Goal: Task Accomplishment & Management: Use online tool/utility

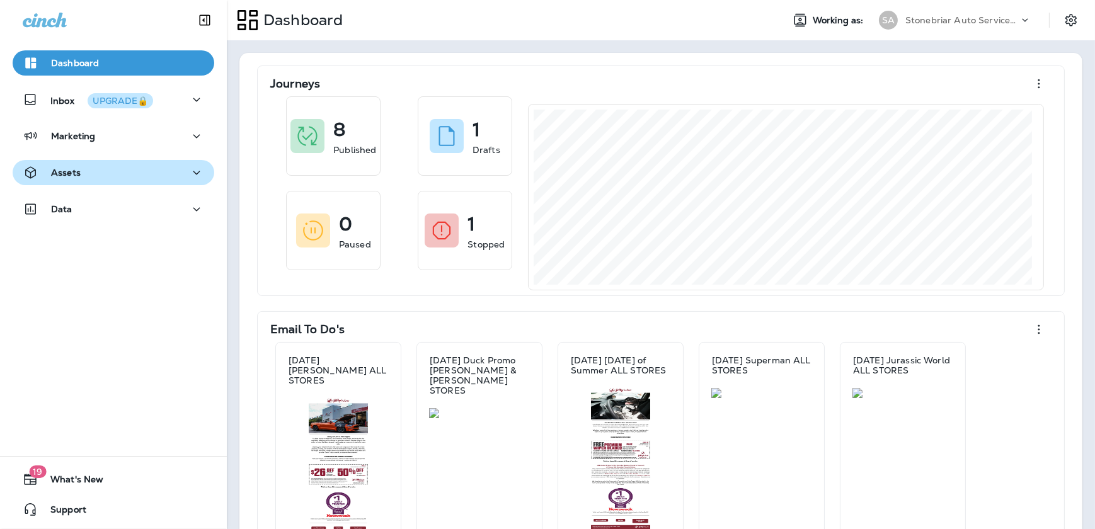
click at [108, 173] on div "Assets" at bounding box center [113, 173] width 181 height 16
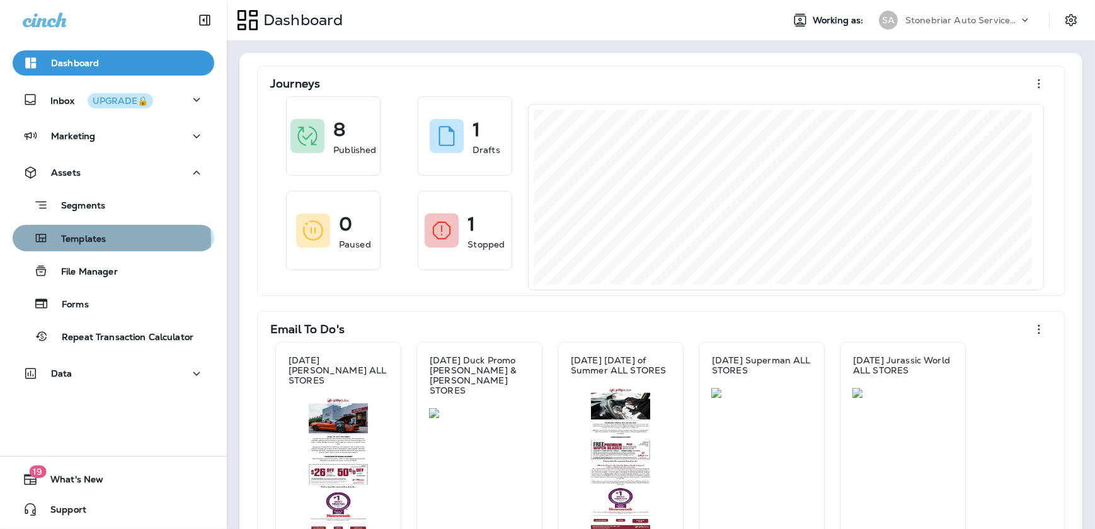
click at [111, 239] on div "Templates" at bounding box center [114, 238] width 192 height 19
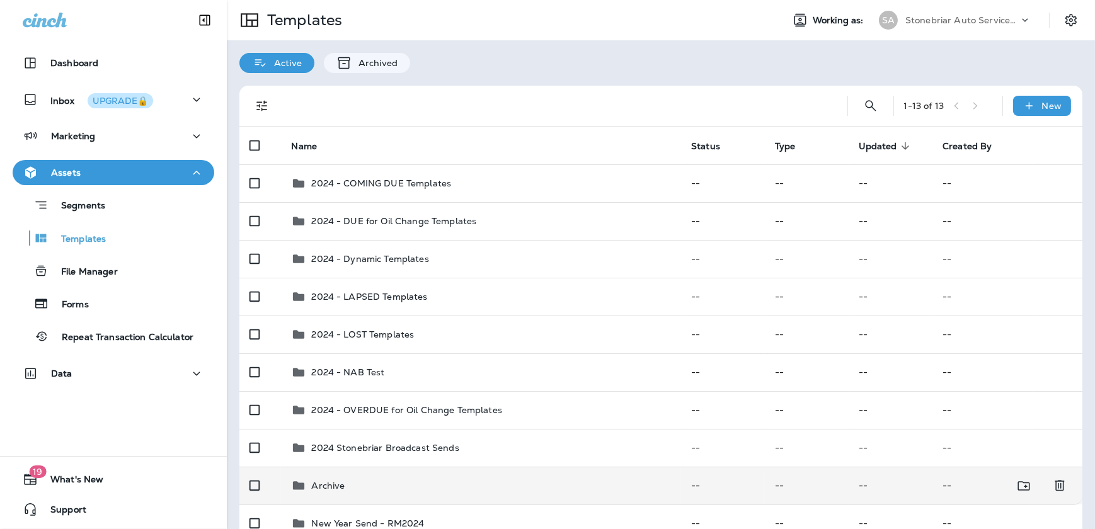
scroll to position [57, 0]
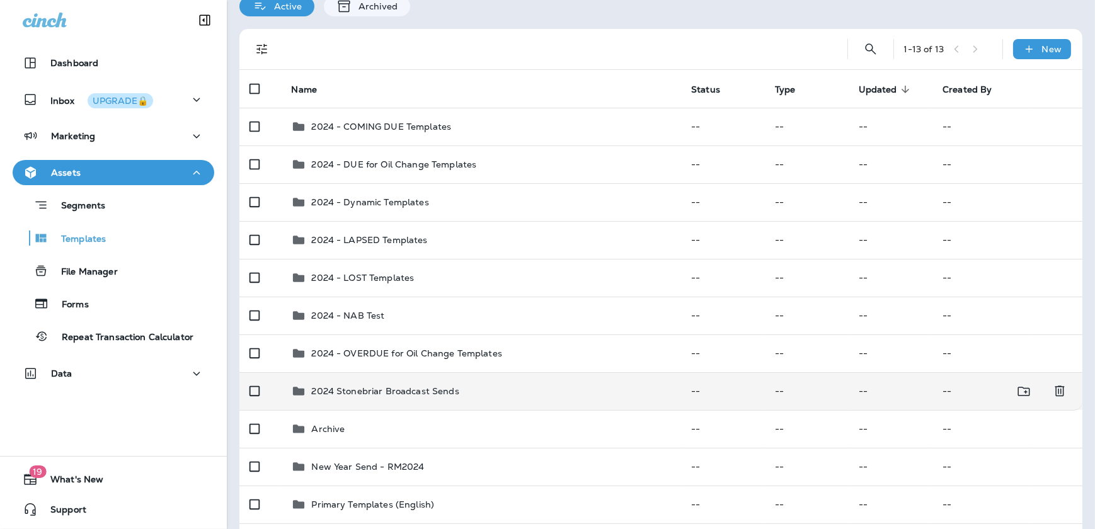
click at [397, 391] on p "2024 Stonebriar Broadcast Sends" at bounding box center [384, 391] width 147 height 10
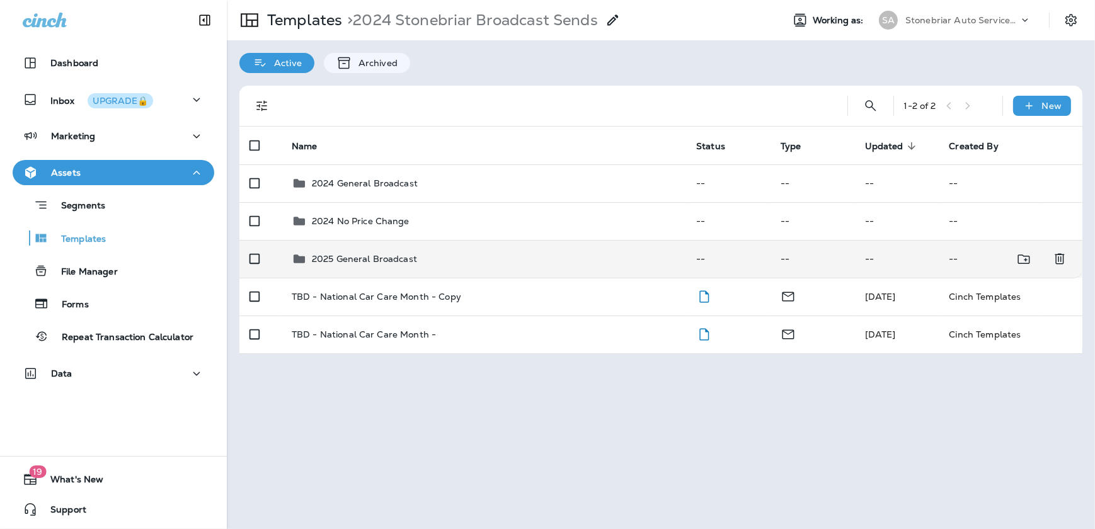
click at [376, 249] on td "2025 General Broadcast" at bounding box center [484, 259] width 404 height 38
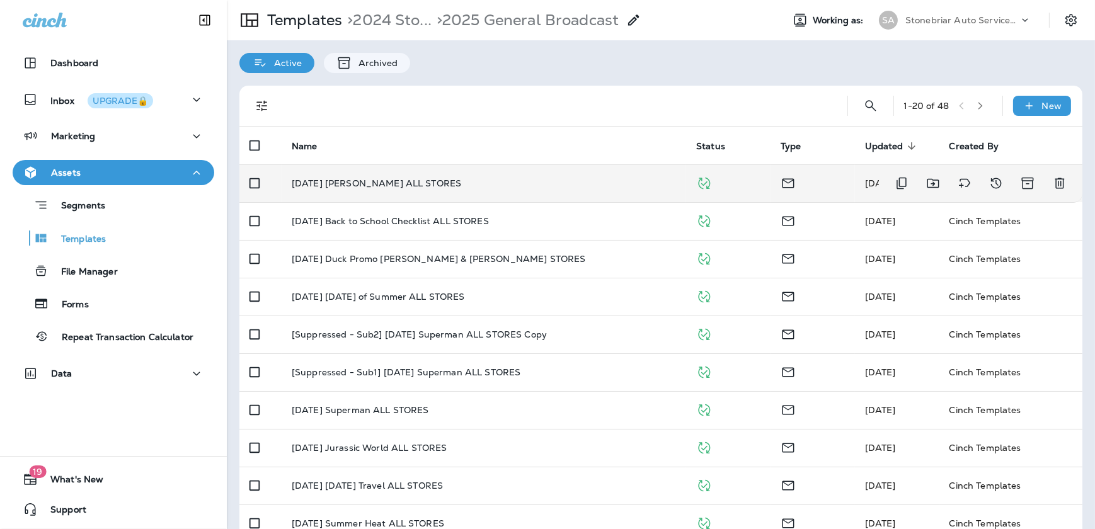
click at [376, 184] on p "[DATE] [PERSON_NAME] ALL STORES" at bounding box center [376, 183] width 169 height 10
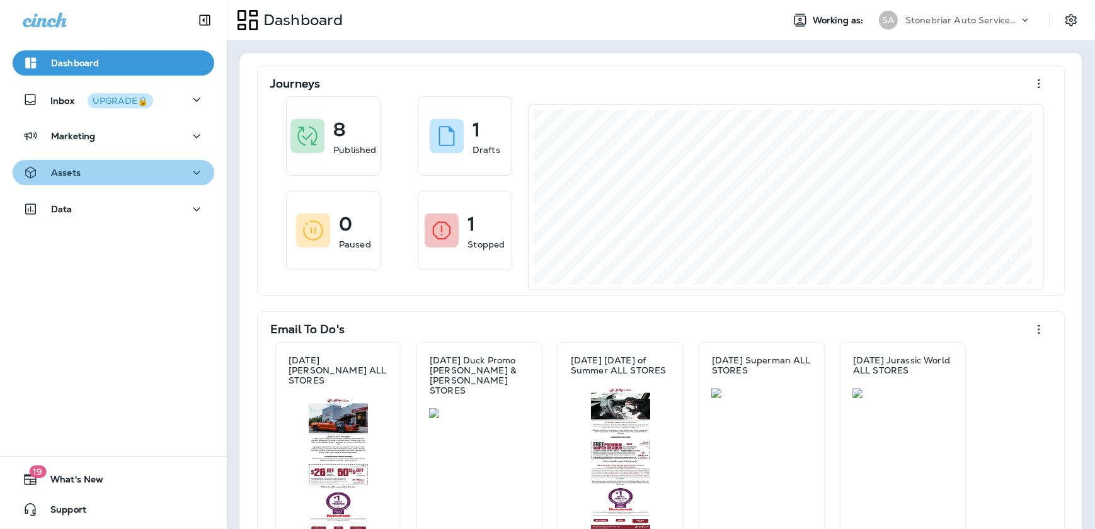
click at [127, 163] on button "Assets" at bounding box center [114, 172] width 202 height 25
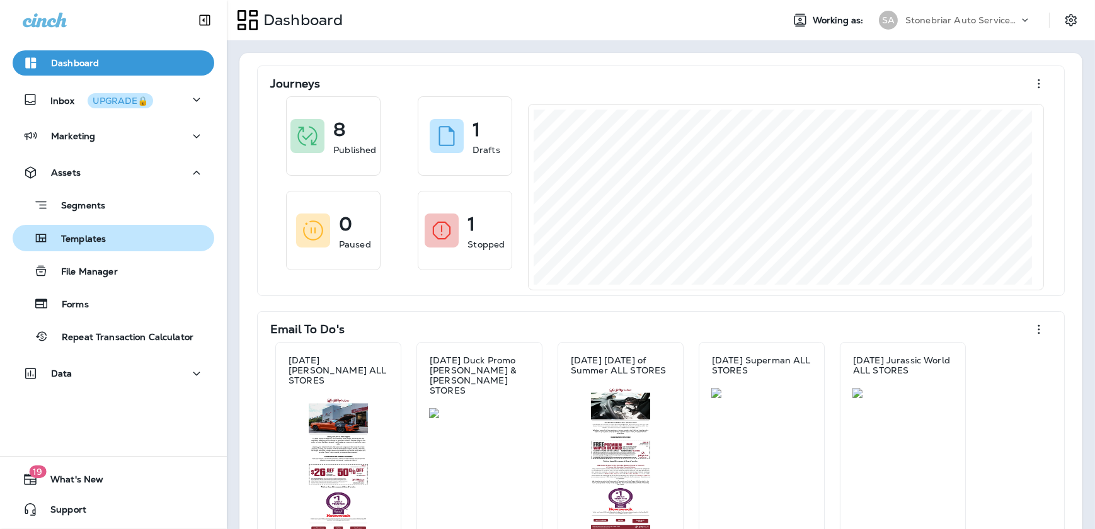
click at [127, 238] on div "Templates" at bounding box center [114, 238] width 192 height 19
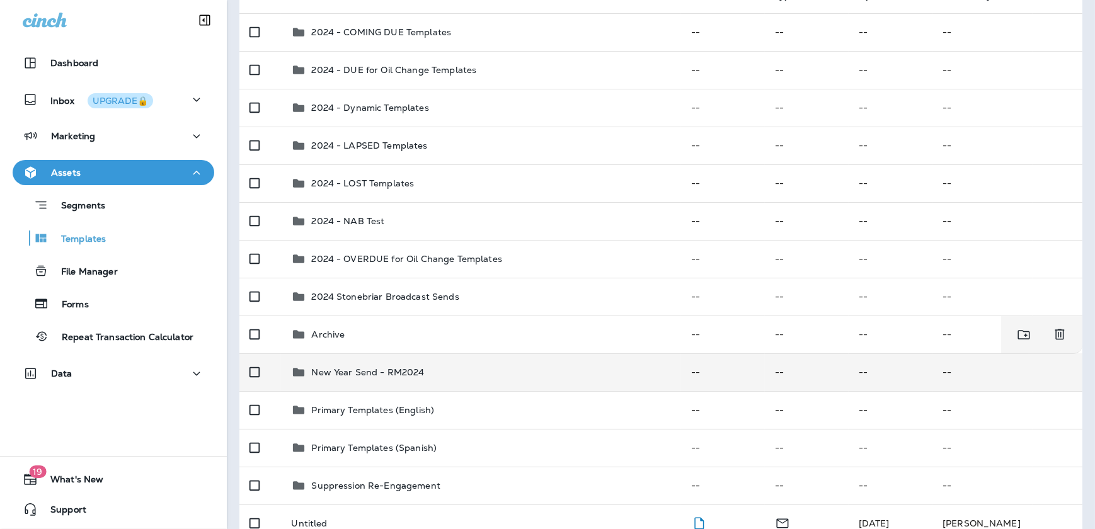
scroll to position [229, 0]
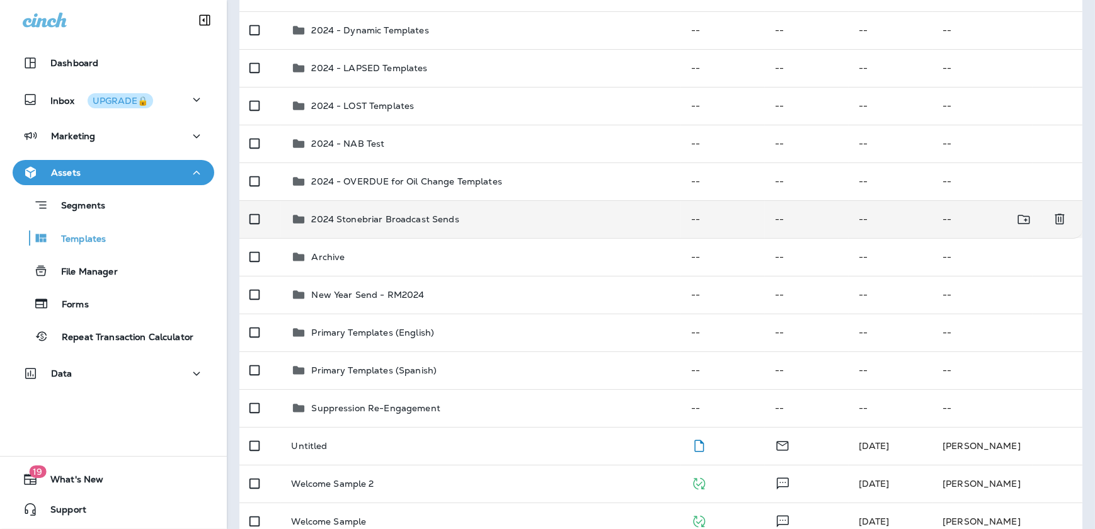
click at [384, 223] on p "2024 Stonebriar Broadcast Sends" at bounding box center [384, 219] width 147 height 10
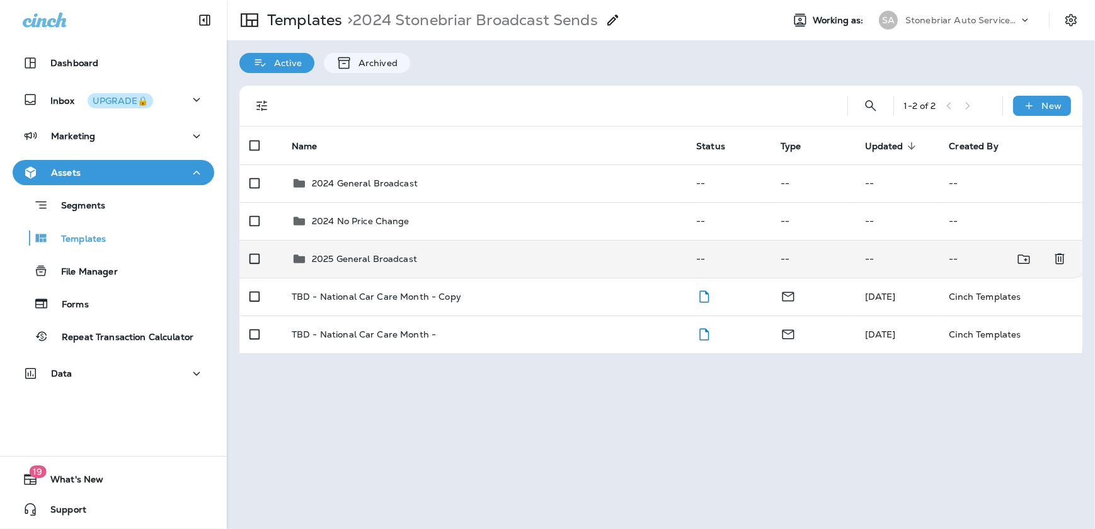
click at [351, 254] on p "2025 General Broadcast" at bounding box center [364, 259] width 105 height 10
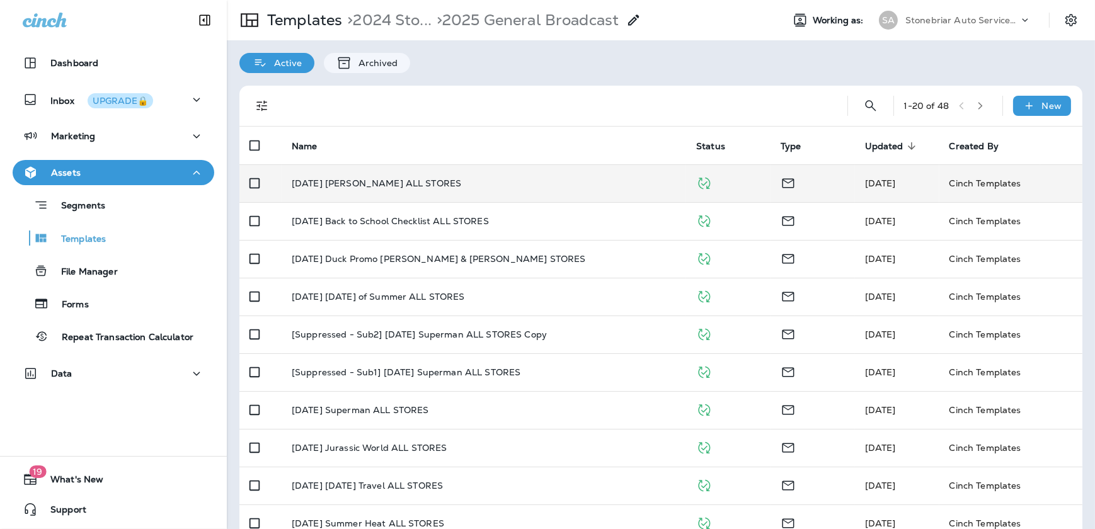
click at [359, 183] on p "[DATE] [PERSON_NAME] ALL STORES" at bounding box center [376, 183] width 169 height 10
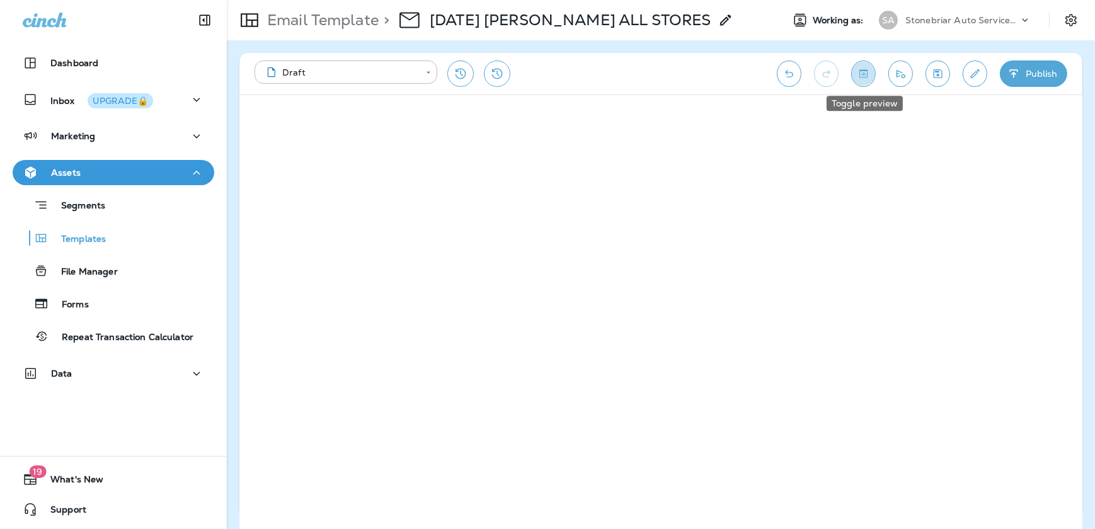
click at [866, 73] on icon "Toggle preview" at bounding box center [863, 73] width 13 height 13
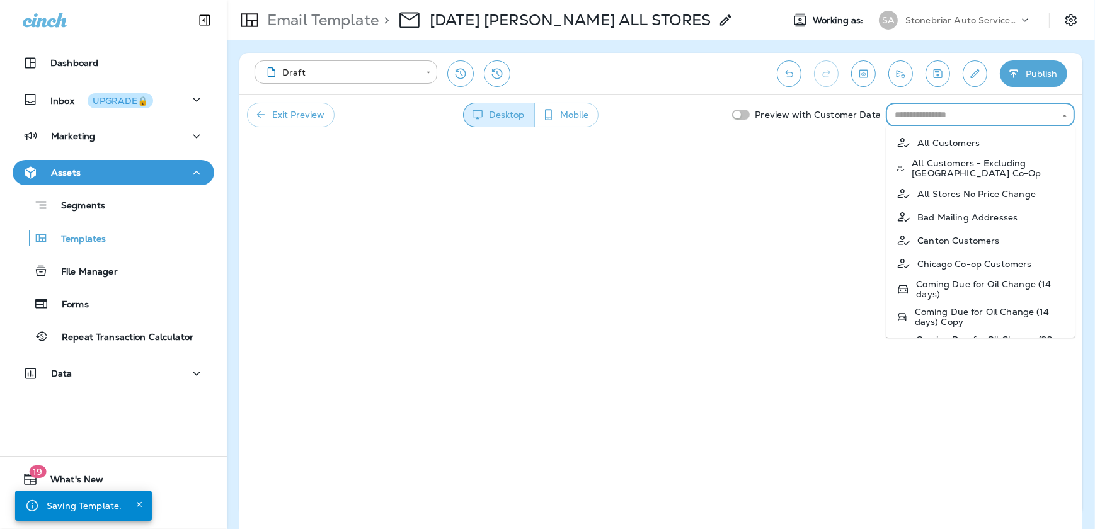
click at [915, 120] on input "text" at bounding box center [970, 115] width 161 height 16
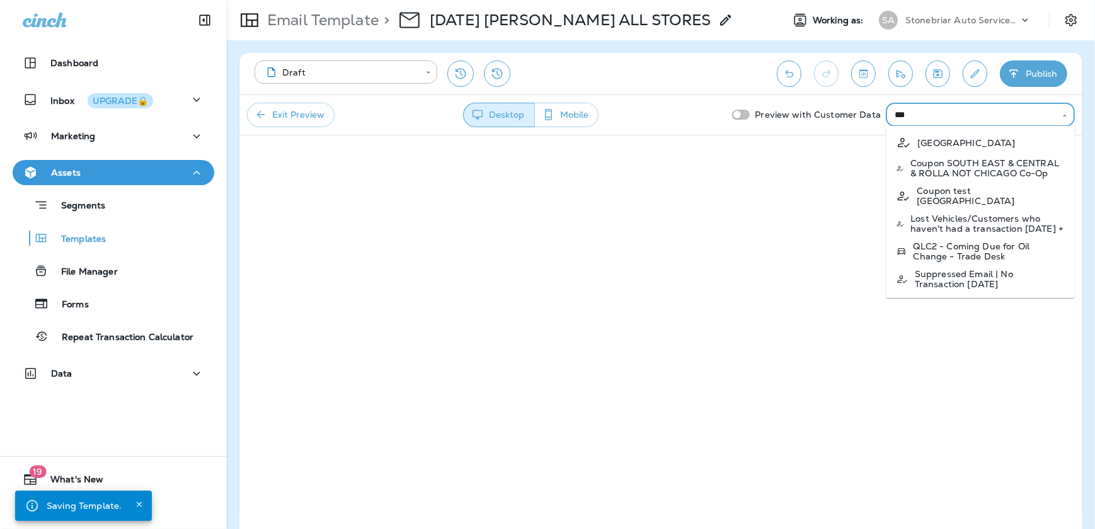
type input "****"
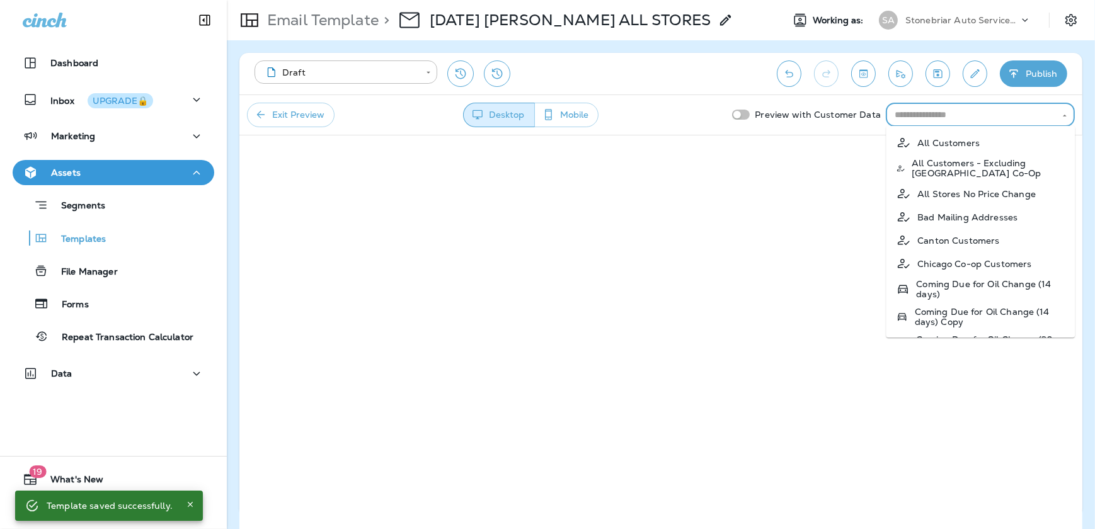
click at [956, 135] on li "All Customers" at bounding box center [980, 142] width 189 height 23
type input "**********"
